Goal: Communication & Community: Connect with others

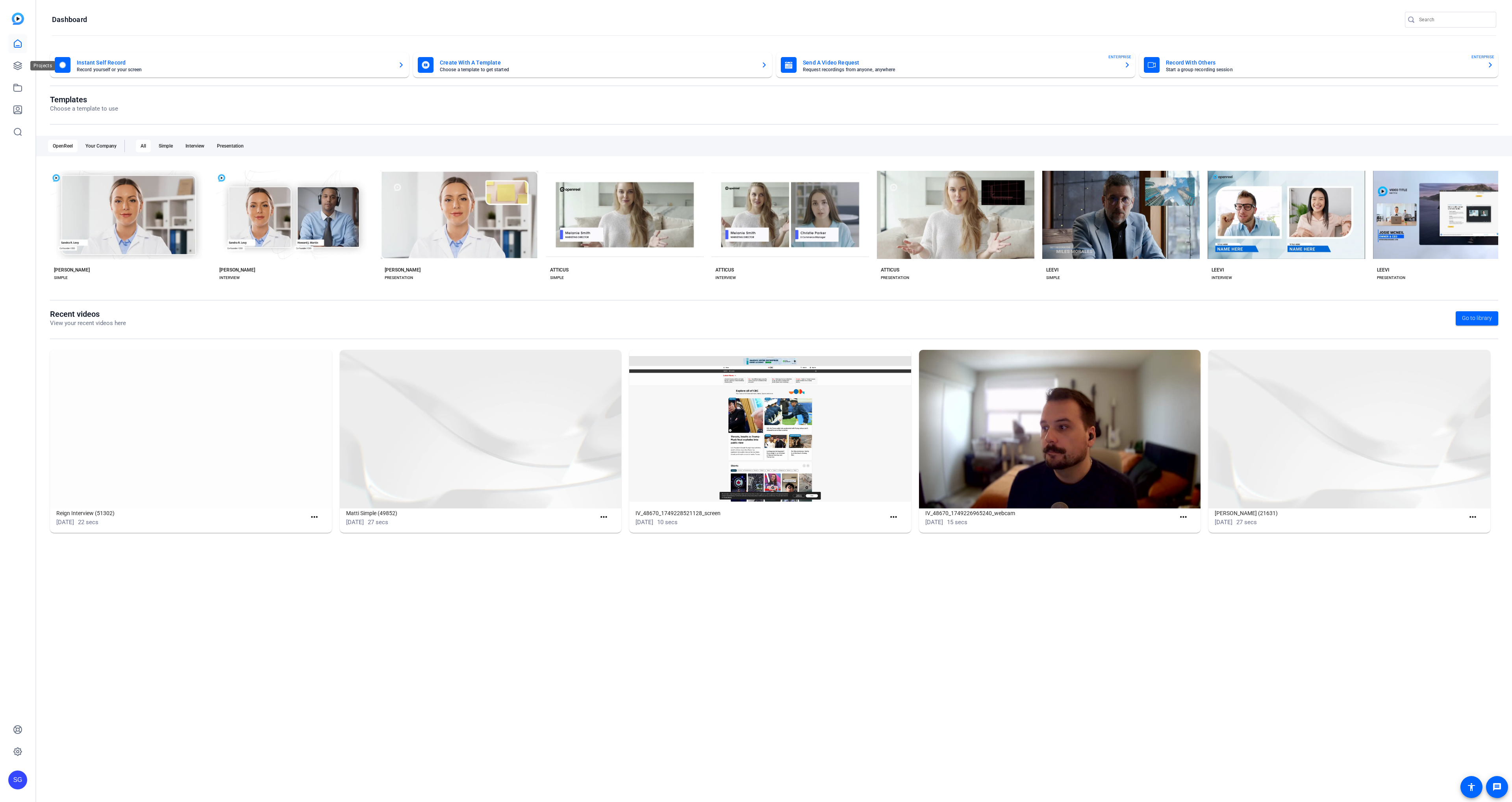
drag, startPoint x: 17, startPoint y: 62, endPoint x: 69, endPoint y: 84, distance: 56.5
click at [18, 62] on icon at bounding box center [17, 65] width 8 height 8
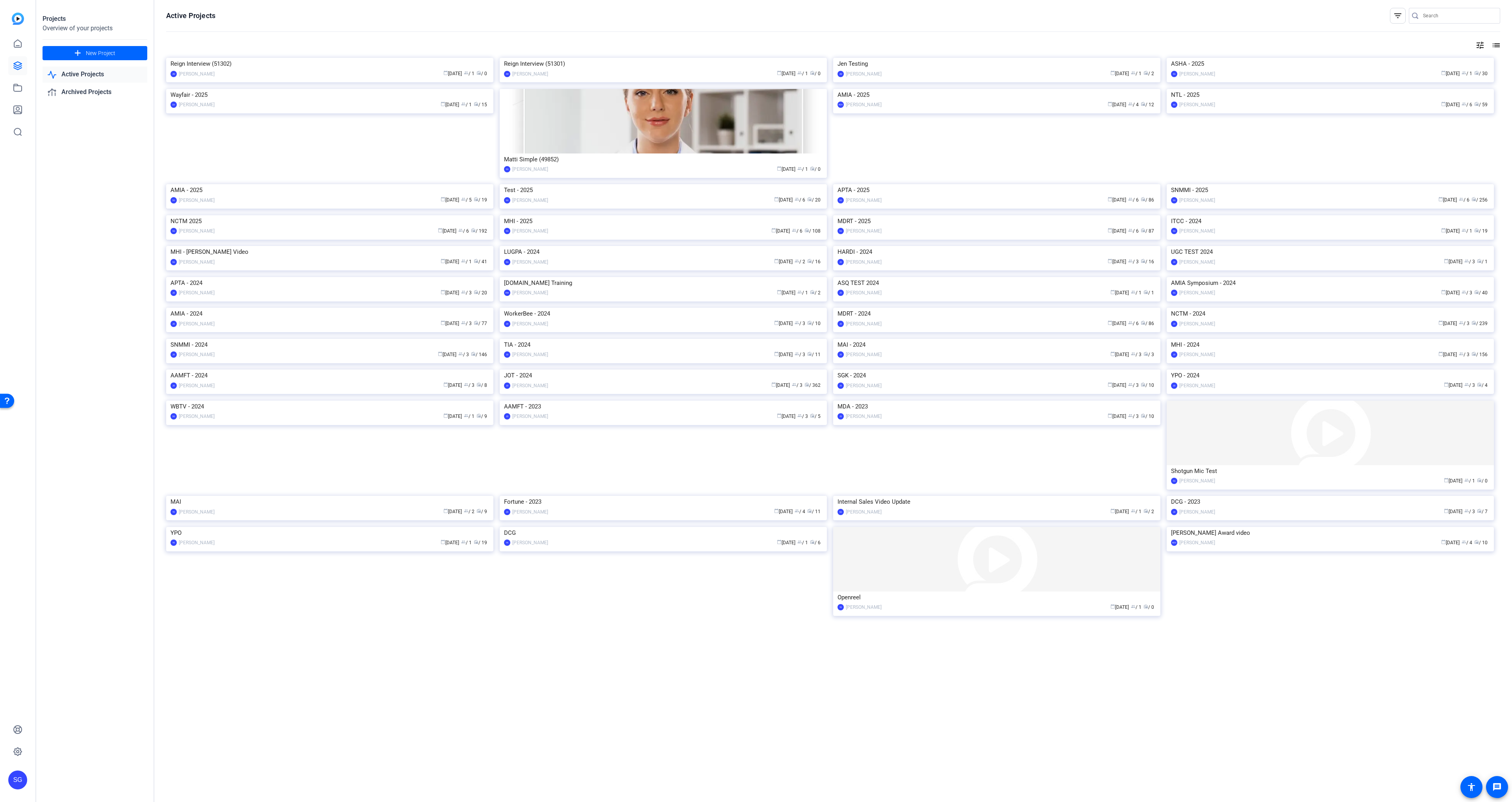
click at [697, 215] on img at bounding box center [663, 215] width 327 height 0
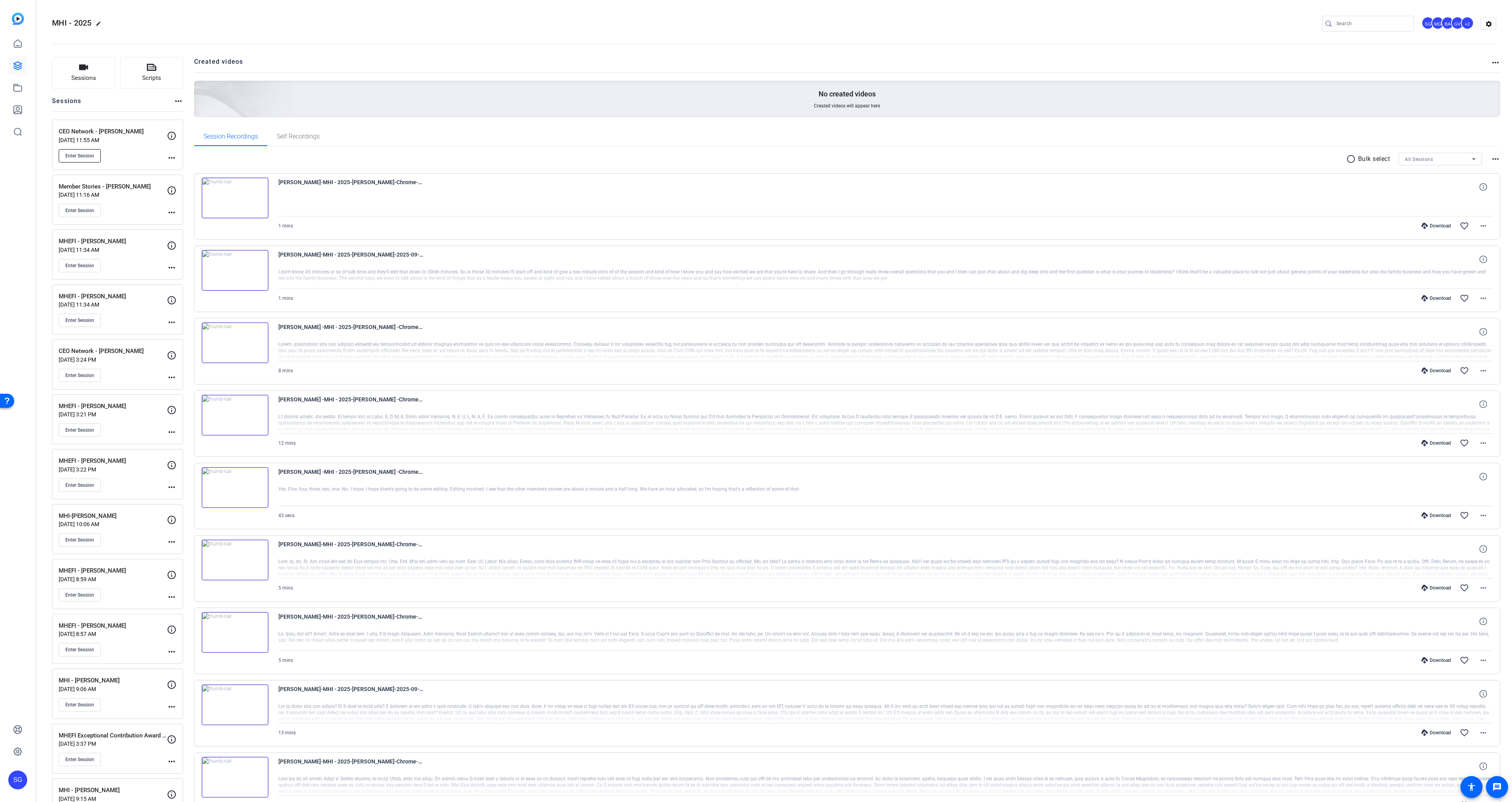
click at [89, 154] on span "Enter Session" at bounding box center [79, 155] width 29 height 6
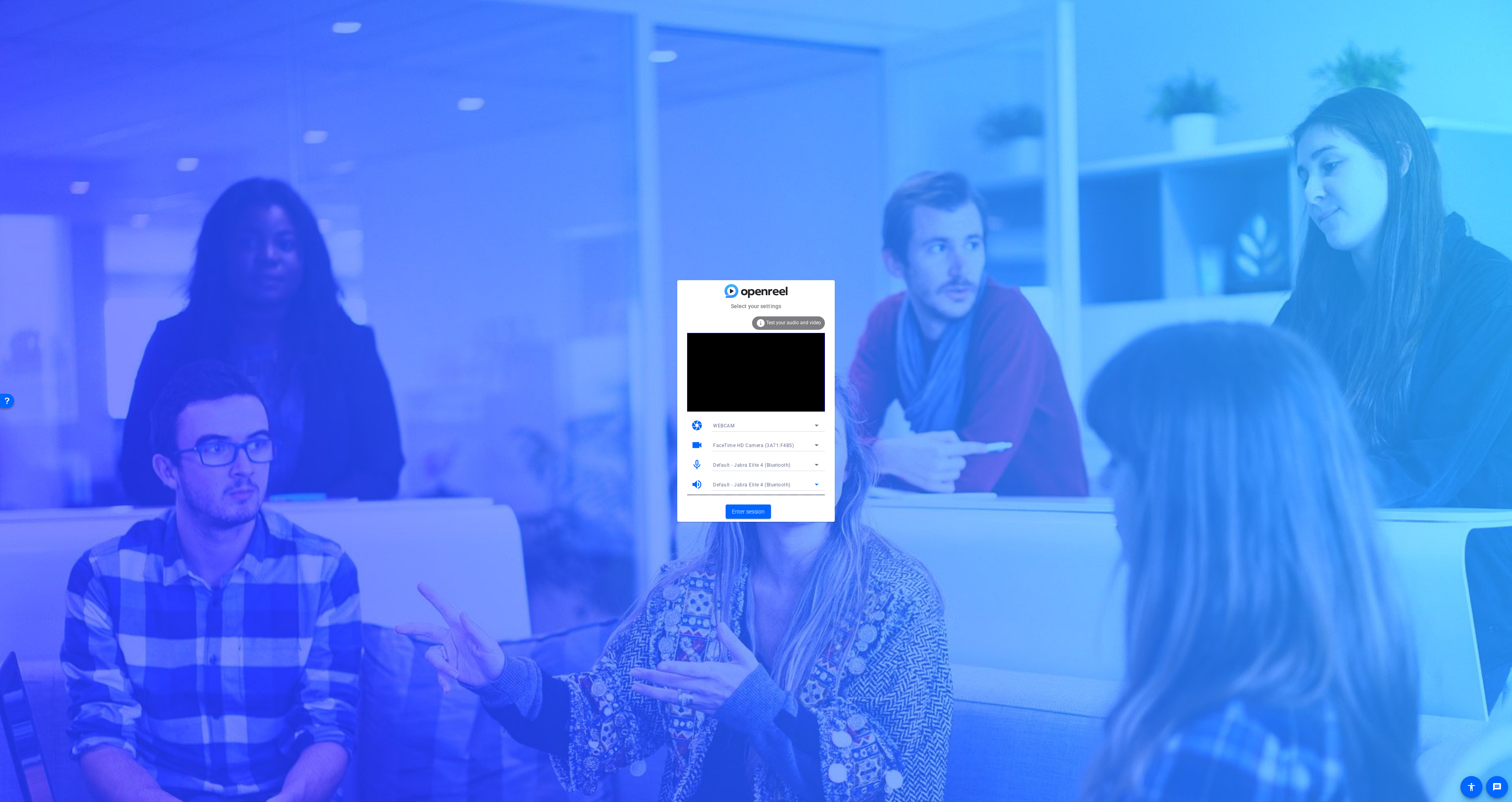
click at [773, 488] on div "Default - Jabra Elite 4 (Bluetooth)" at bounding box center [764, 485] width 102 height 10
click at [765, 465] on div at bounding box center [756, 401] width 1512 height 802
click at [774, 464] on span "Default - Jabra Elite 4 (Bluetooth)" at bounding box center [752, 465] width 77 height 5
click at [764, 503] on span "MacBook Pro Microphone (Built-in)" at bounding box center [752, 506] width 78 height 9
click at [754, 509] on span "Enter session" at bounding box center [748, 512] width 33 height 8
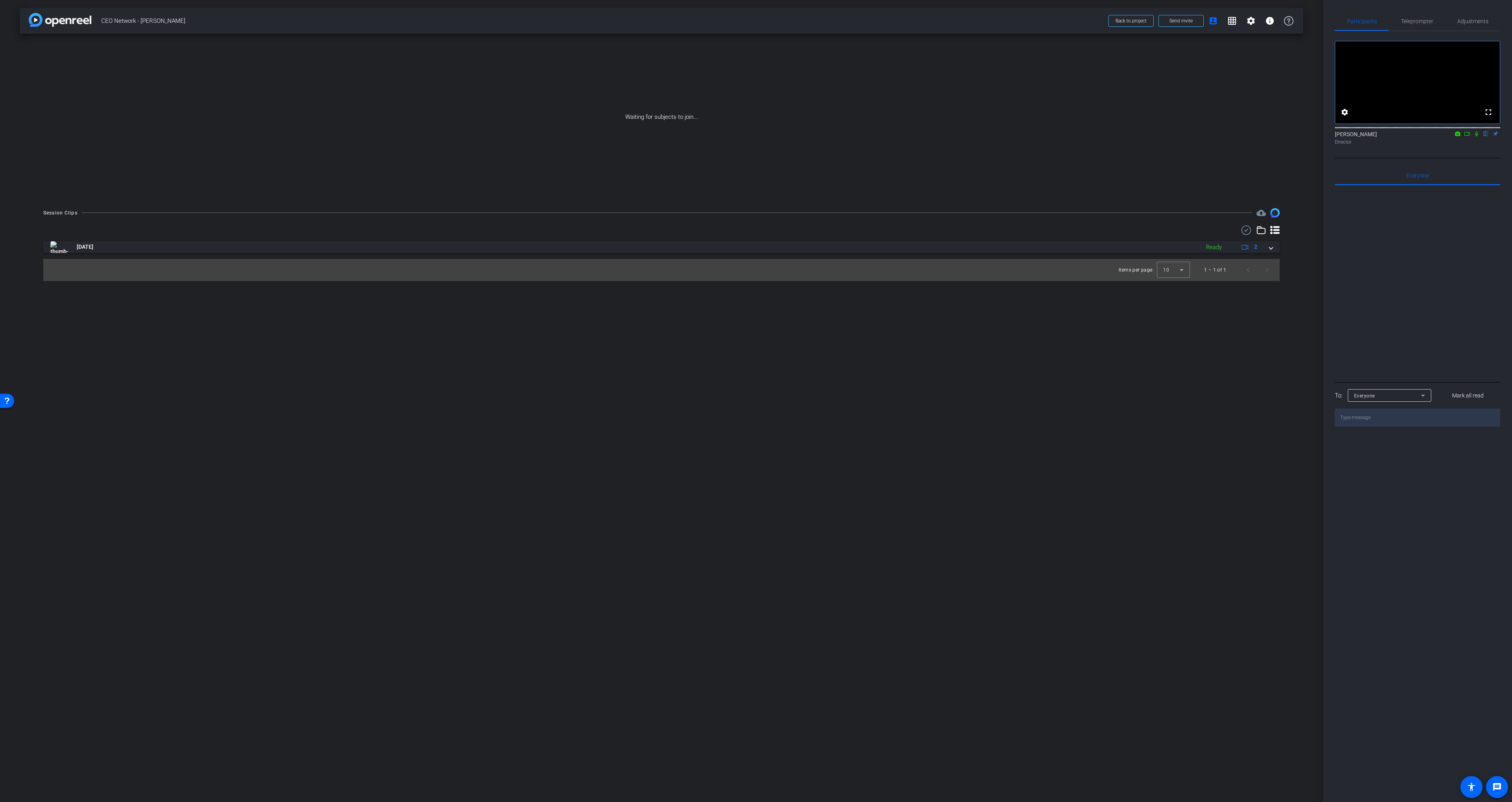
click at [1475, 137] on icon at bounding box center [1476, 134] width 3 height 5
click at [1467, 137] on icon at bounding box center [1467, 133] width 6 height 5
click at [1186, 21] on span "Send invite" at bounding box center [1181, 21] width 23 height 6
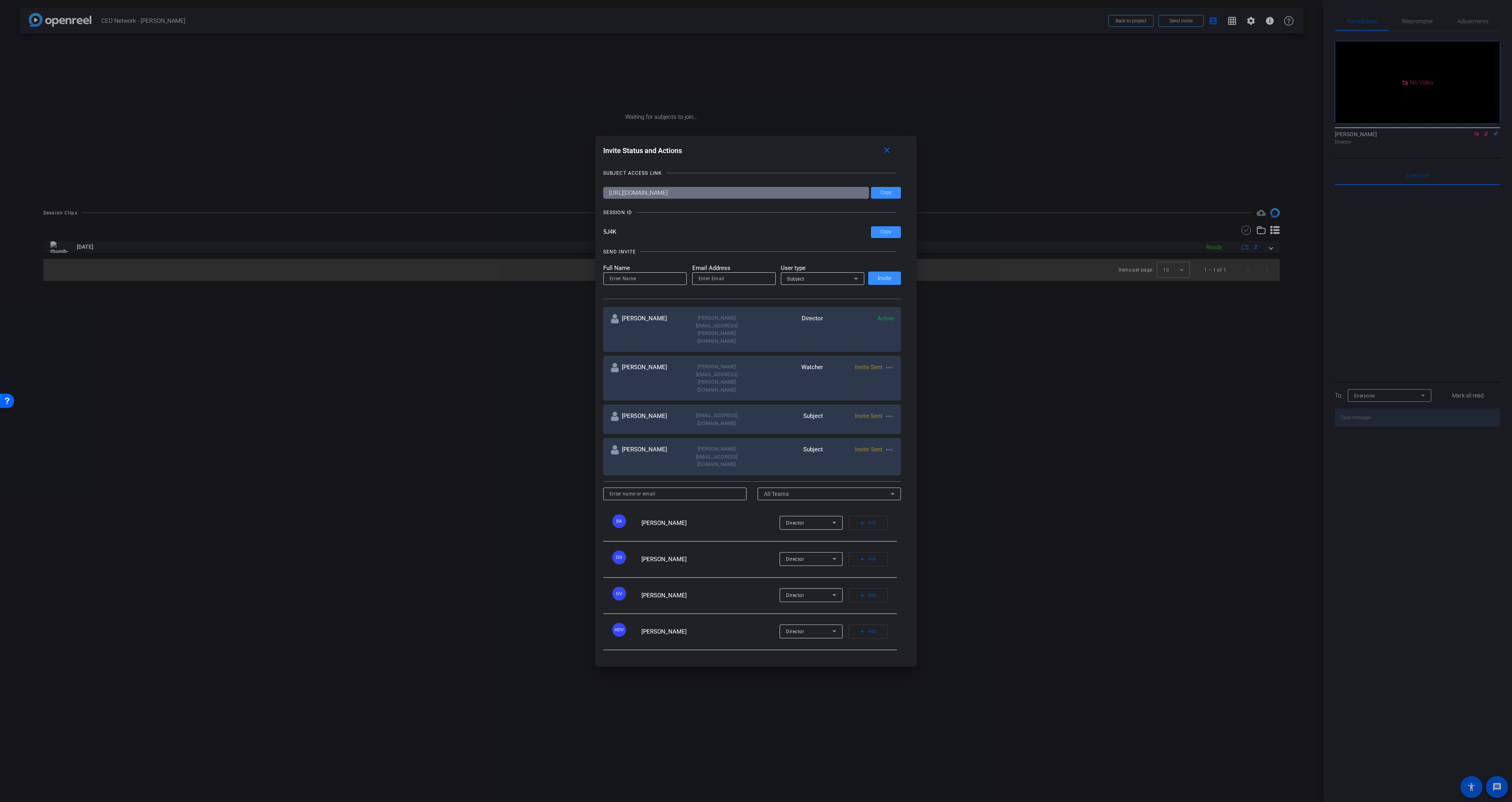
click at [889, 412] on mat-icon "more_horiz" at bounding box center [889, 417] width 9 height 9
click at [896, 424] on span "Re-Send Invite" at bounding box center [920, 426] width 59 height 9
click at [893, 445] on mat-icon "more_horiz" at bounding box center [889, 450] width 9 height 9
click at [905, 455] on span "Re-Send Invite" at bounding box center [920, 454] width 59 height 9
click at [642, 283] on input at bounding box center [644, 279] width 71 height 9
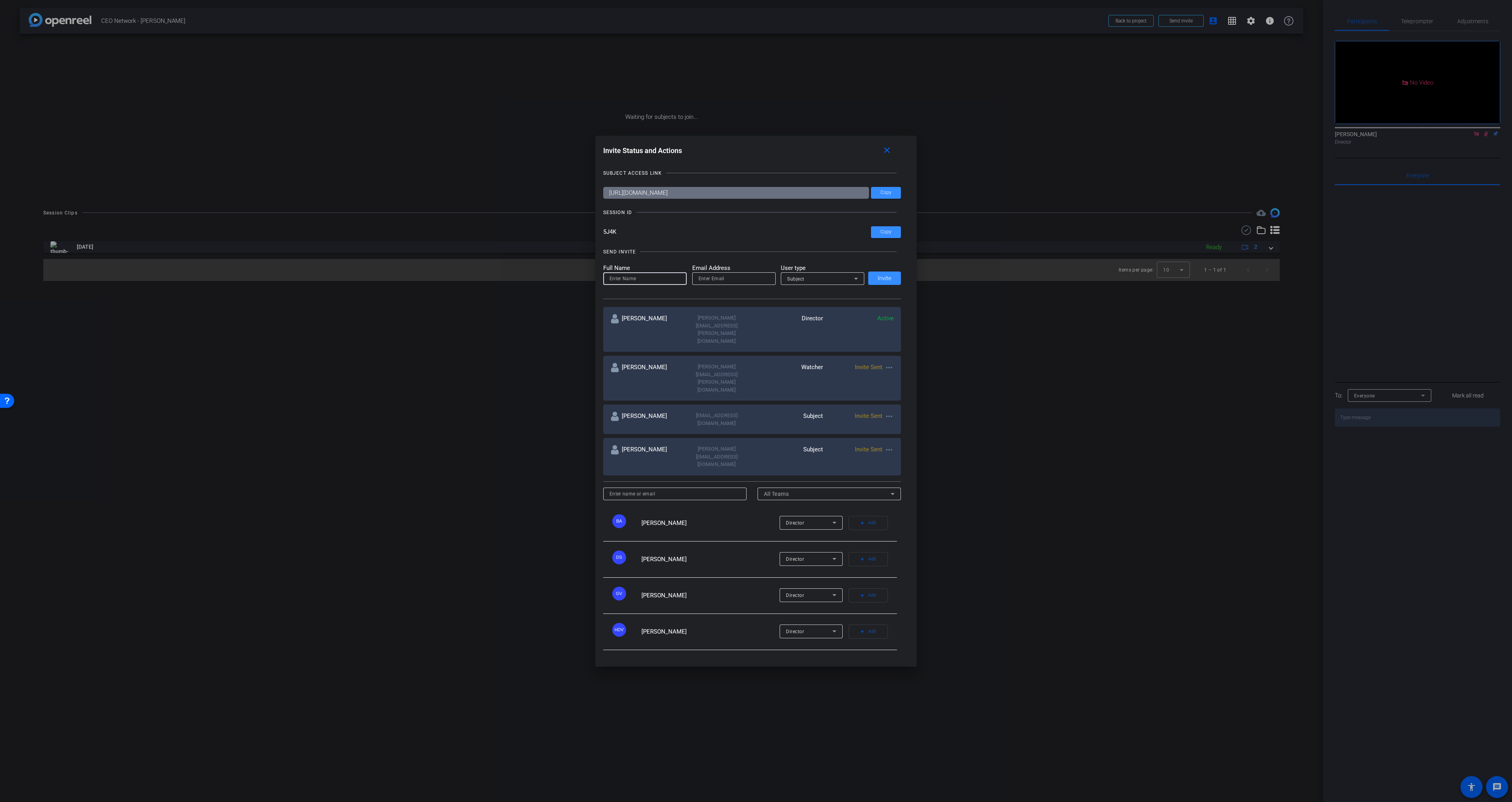
paste input "Nick Ginter"
type input "Nick Ginter"
click at [700, 283] on input "email" at bounding box center [734, 279] width 71 height 9
type input "nick.ginter@talewinddigital.com"
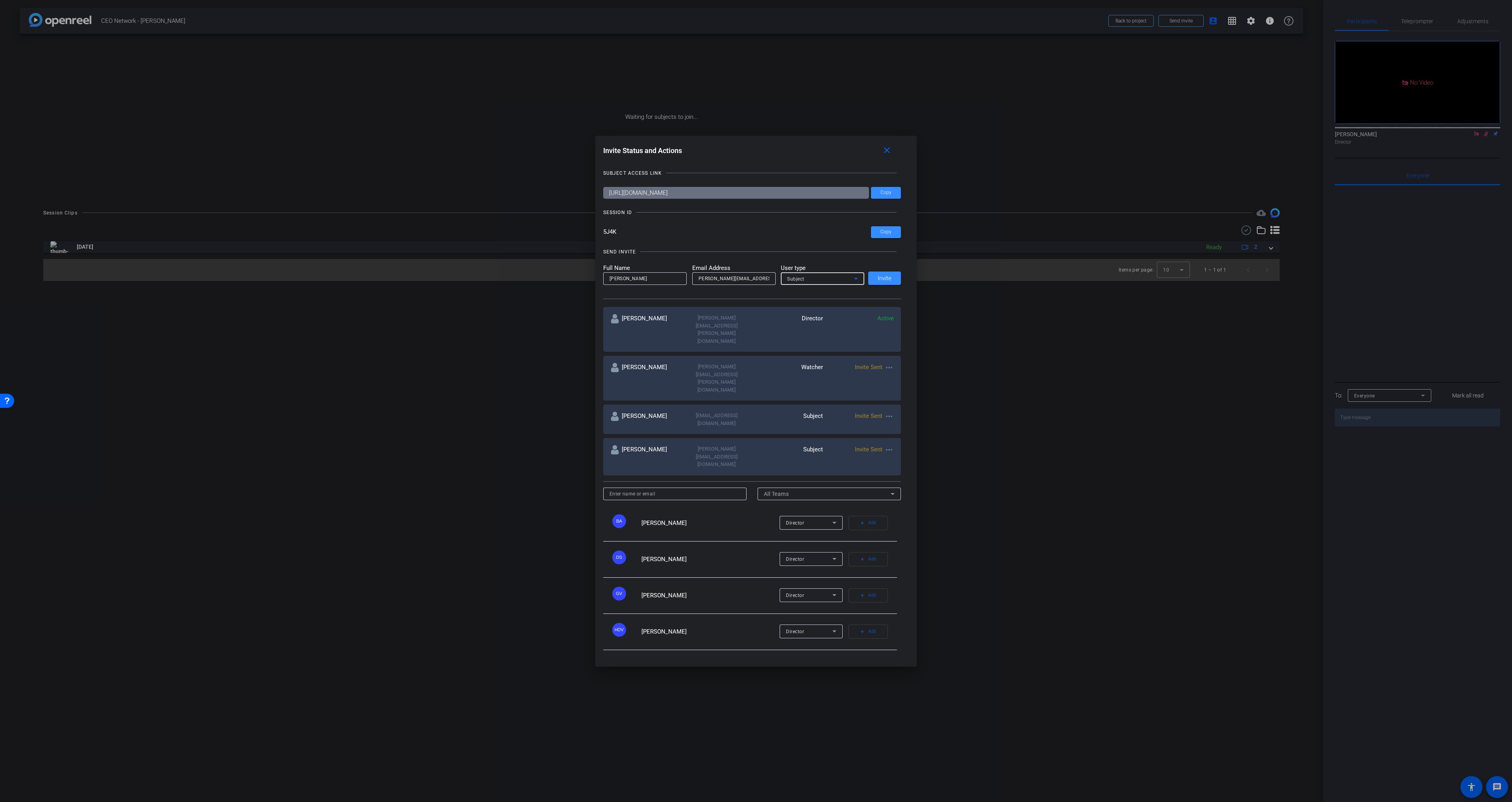
click at [805, 284] on div "Subject" at bounding box center [821, 279] width 67 height 10
drag, startPoint x: 795, startPoint y: 332, endPoint x: 820, endPoint y: 330, distance: 25.1
click at [795, 332] on mat-option "Watcher" at bounding box center [822, 338] width 83 height 12
click at [824, 275] on div "SEND INVITE Full Name Nick Ginter Email Address nick.ginter@talewinddigital.com…" at bounding box center [752, 269] width 298 height 59
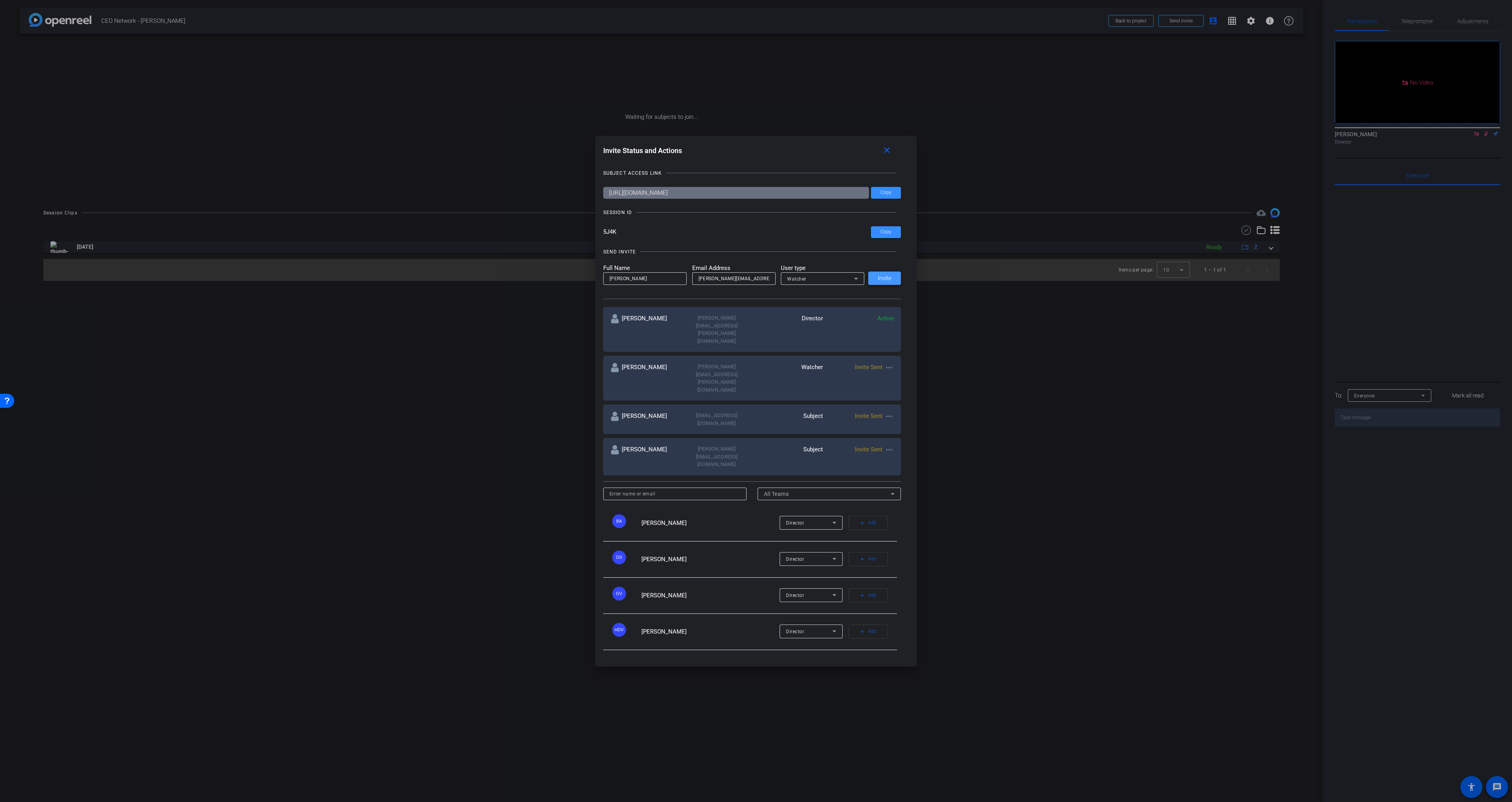
click at [878, 282] on span "Invite" at bounding box center [884, 279] width 14 height 6
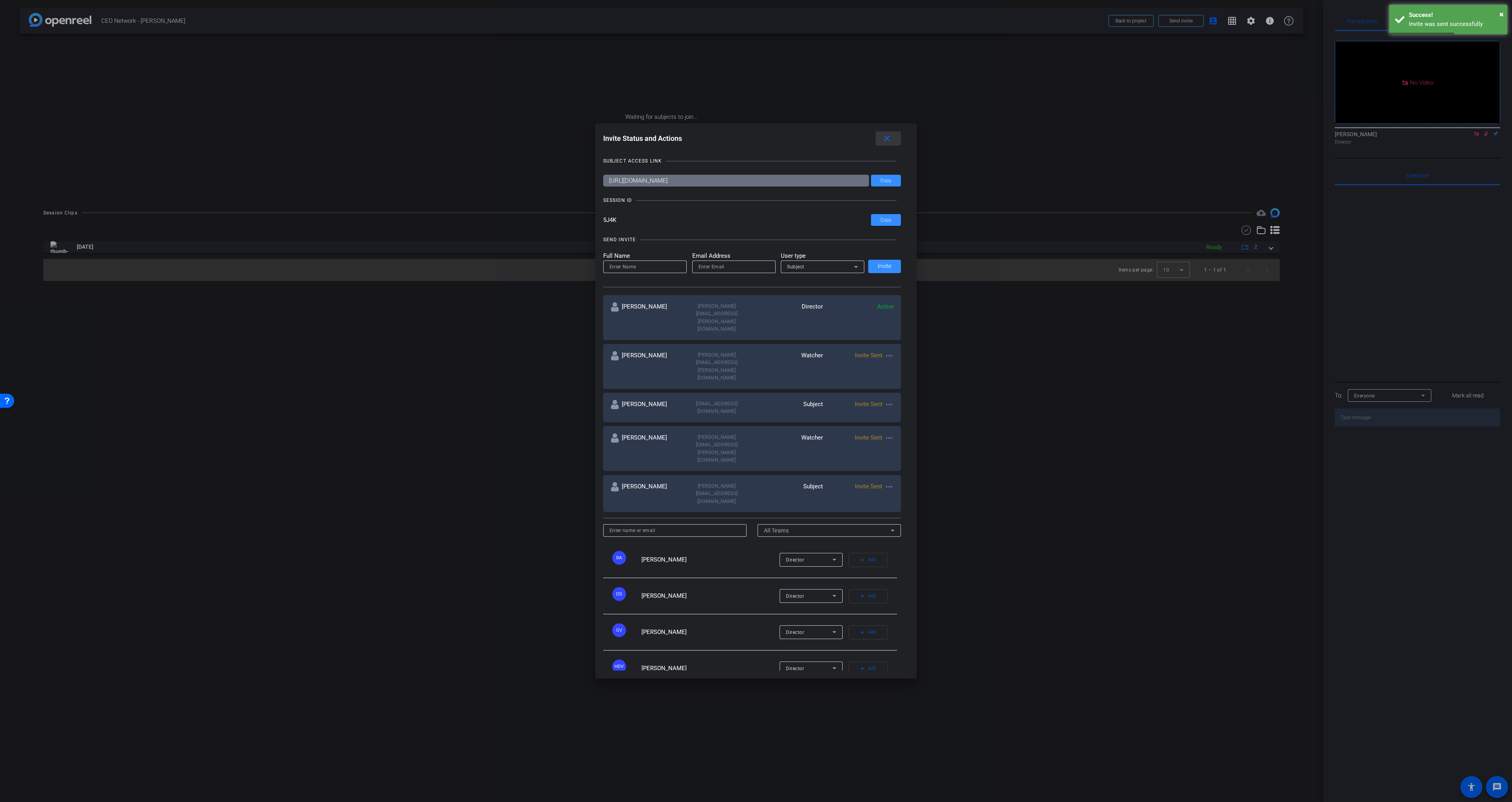
drag, startPoint x: 881, startPoint y: 170, endPoint x: 880, endPoint y: 179, distance: 9.1
click at [881, 148] on span at bounding box center [888, 138] width 25 height 19
